Goal: Information Seeking & Learning: Learn about a topic

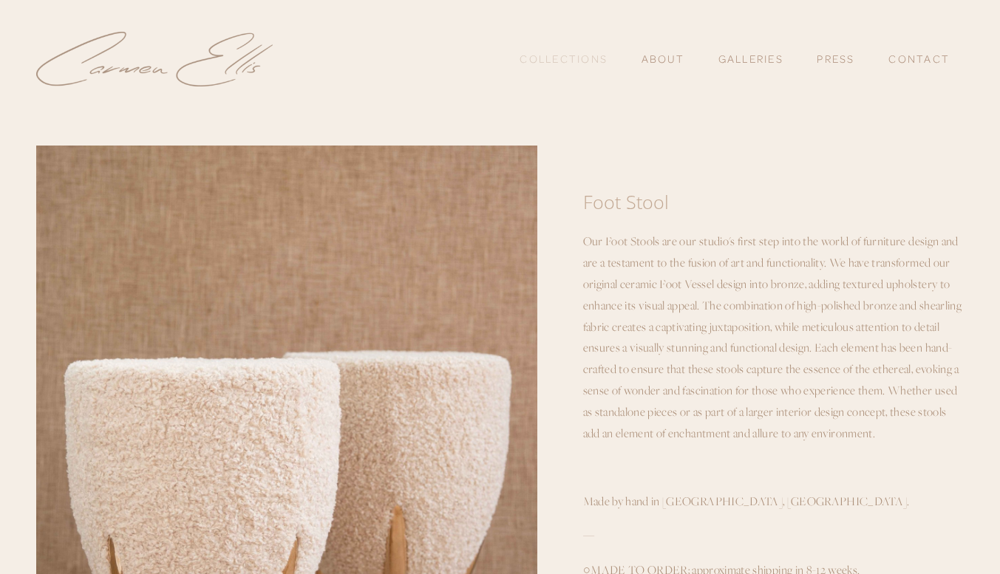
click at [593, 55] on link "Collections" at bounding box center [564, 59] width 88 height 25
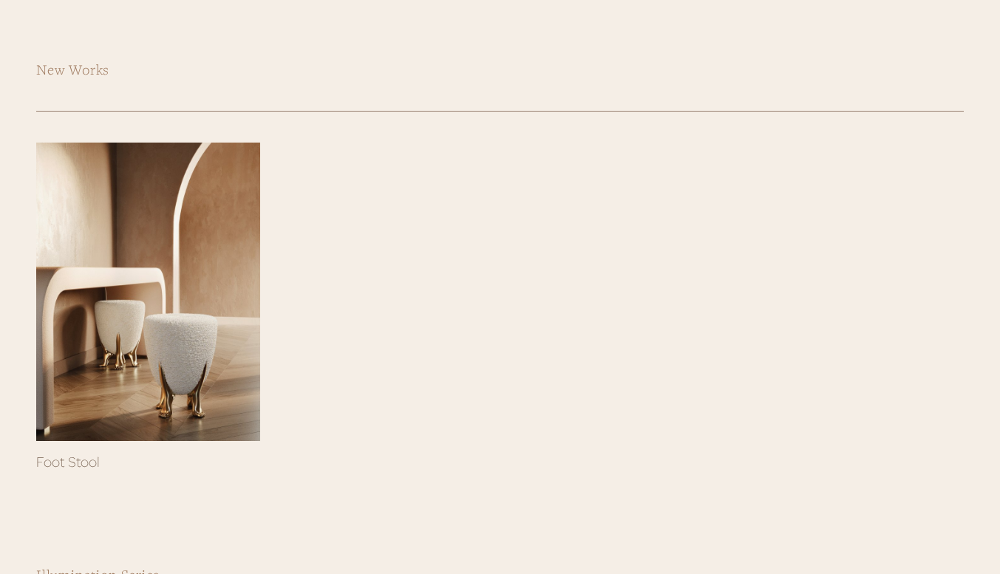
scroll to position [211, 0]
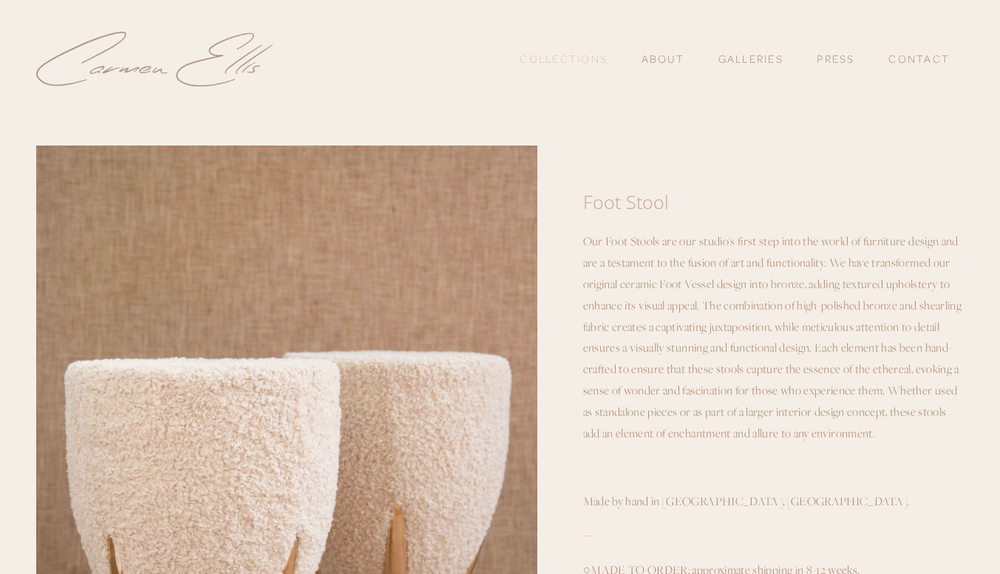
click at [562, 60] on link "Collections" at bounding box center [564, 59] width 88 height 25
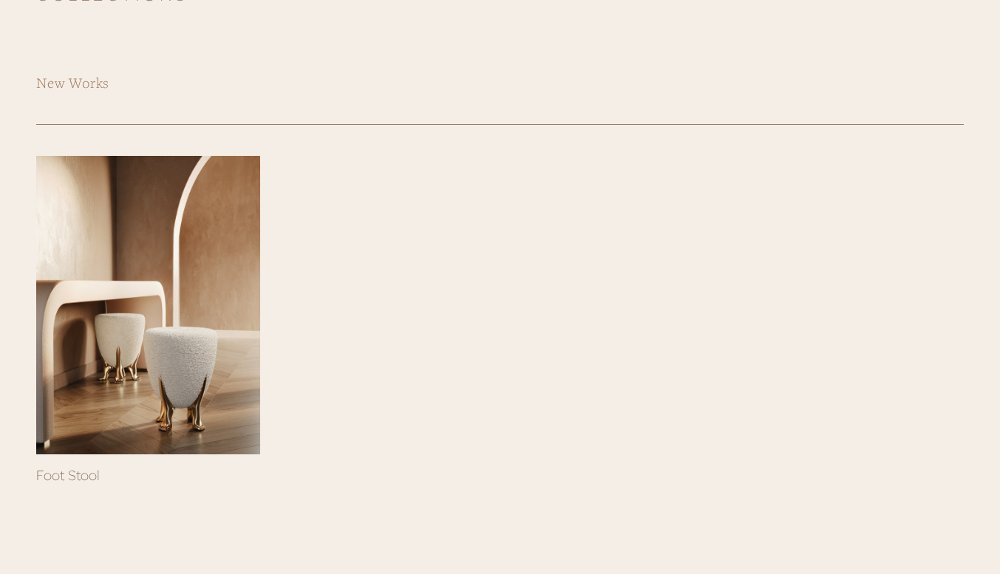
scroll to position [182, 0]
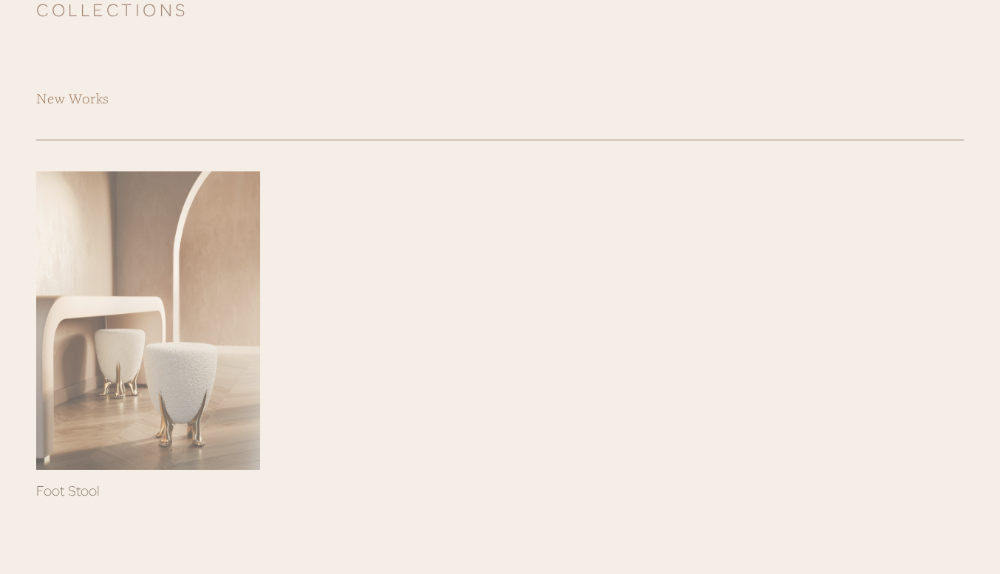
click at [200, 436] on div at bounding box center [148, 320] width 224 height 299
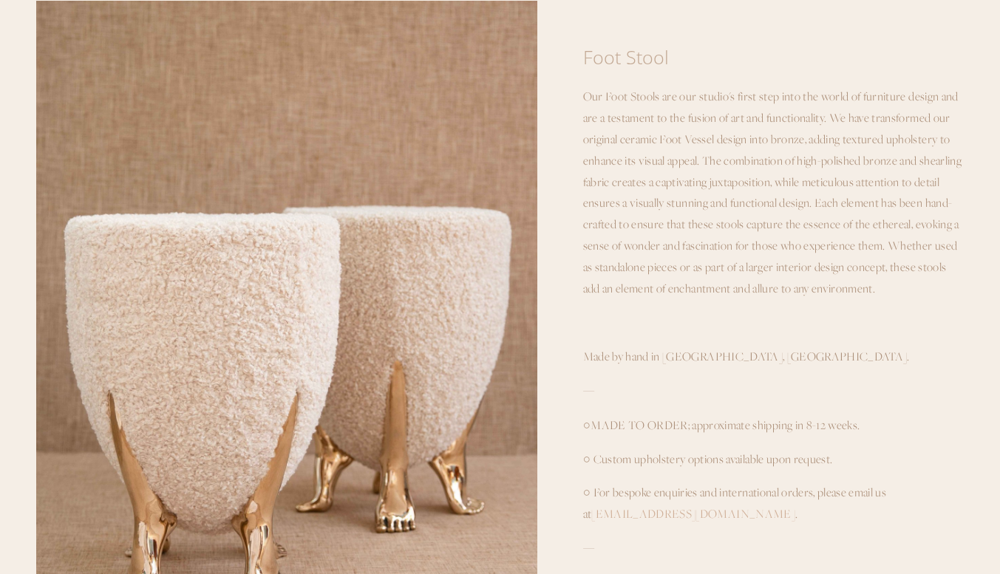
scroll to position [82, 0]
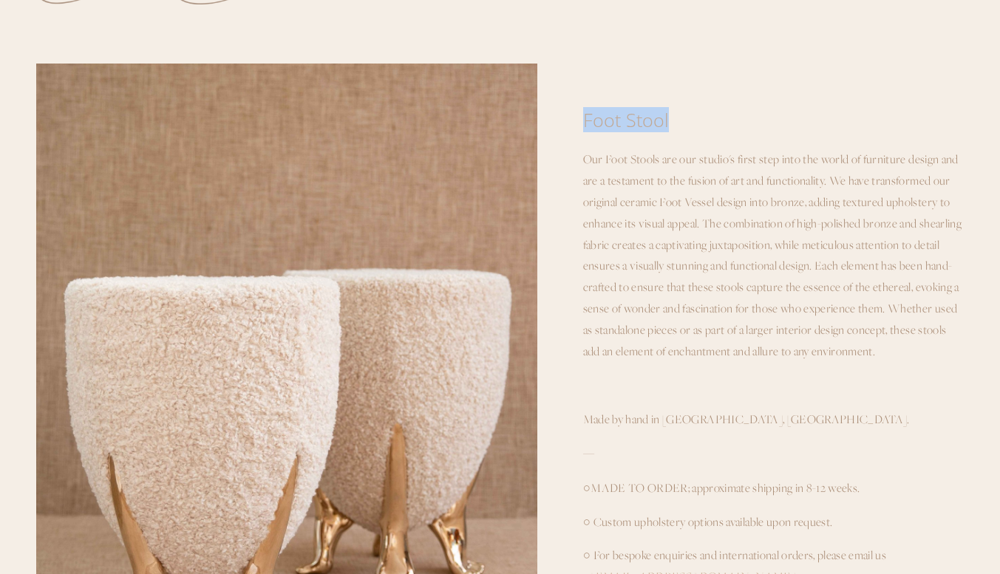
drag, startPoint x: 670, startPoint y: 122, endPoint x: 575, endPoint y: 120, distance: 95.4
click at [575, 120] on section "Foot Stool $4,800.00 ​Our Foot Stools are our studio's first step into the worl…" at bounding box center [750, 484] width 427 height 840
copy h1 "Foot Stool"
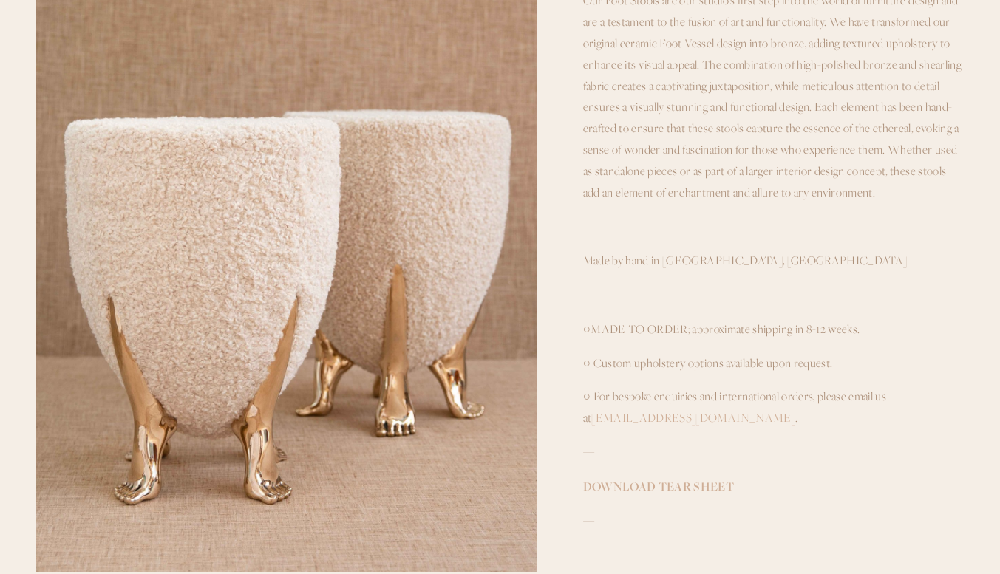
scroll to position [244, 0]
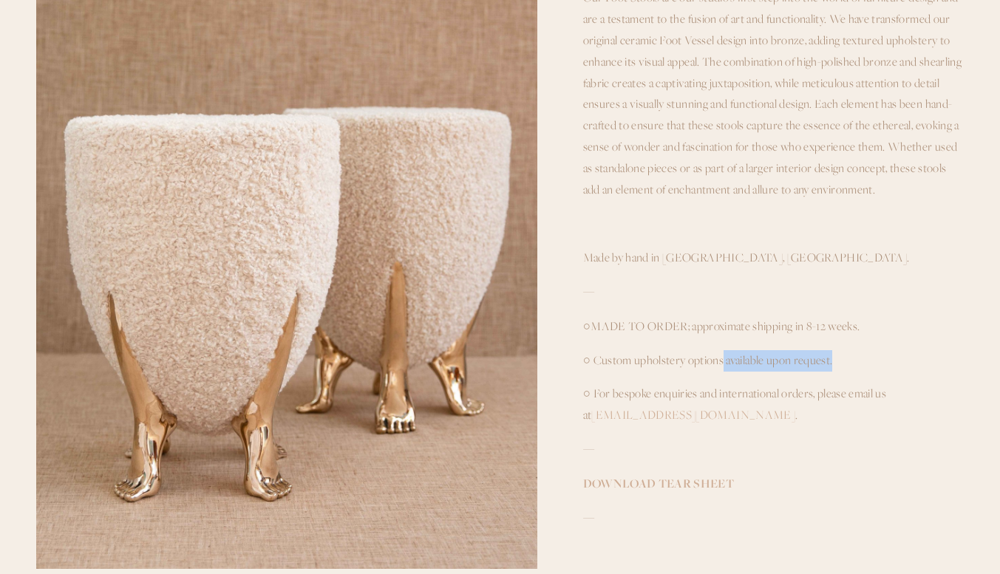
drag, startPoint x: 840, startPoint y: 358, endPoint x: 721, endPoint y: 365, distance: 119.2
click at [721, 365] on p "○ Custom upholstery options available upon request." at bounding box center [773, 360] width 381 height 21
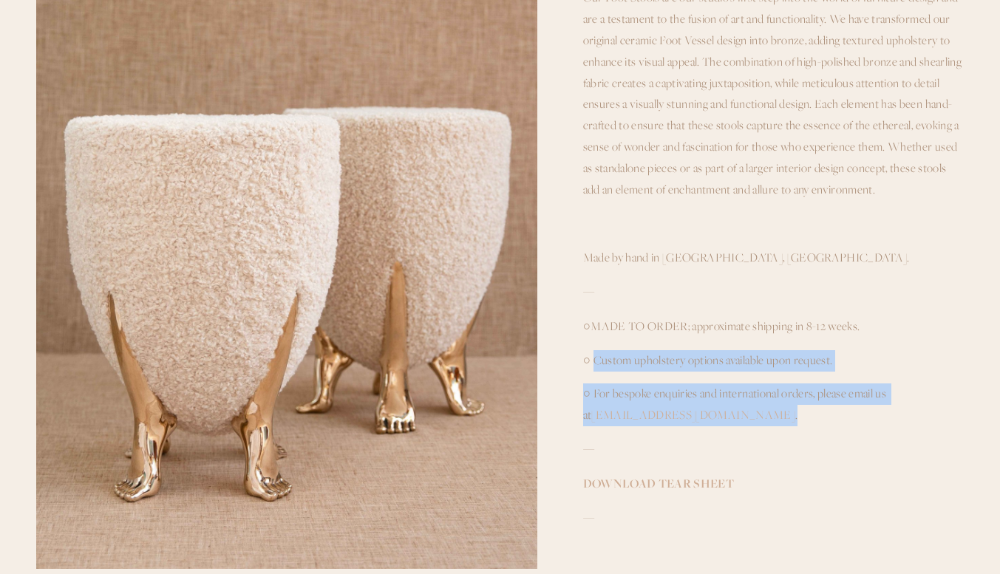
drag, startPoint x: 707, startPoint y: 416, endPoint x: 596, endPoint y: 360, distance: 125.0
click at [596, 360] on div "​Our Foot Stools are our studio's first step into the world of furniture design…" at bounding box center [773, 275] width 381 height 576
copy div "Custom upholstery options available upon request. ○ For bespoke enquiries and i…"
